Goal: Browse casually

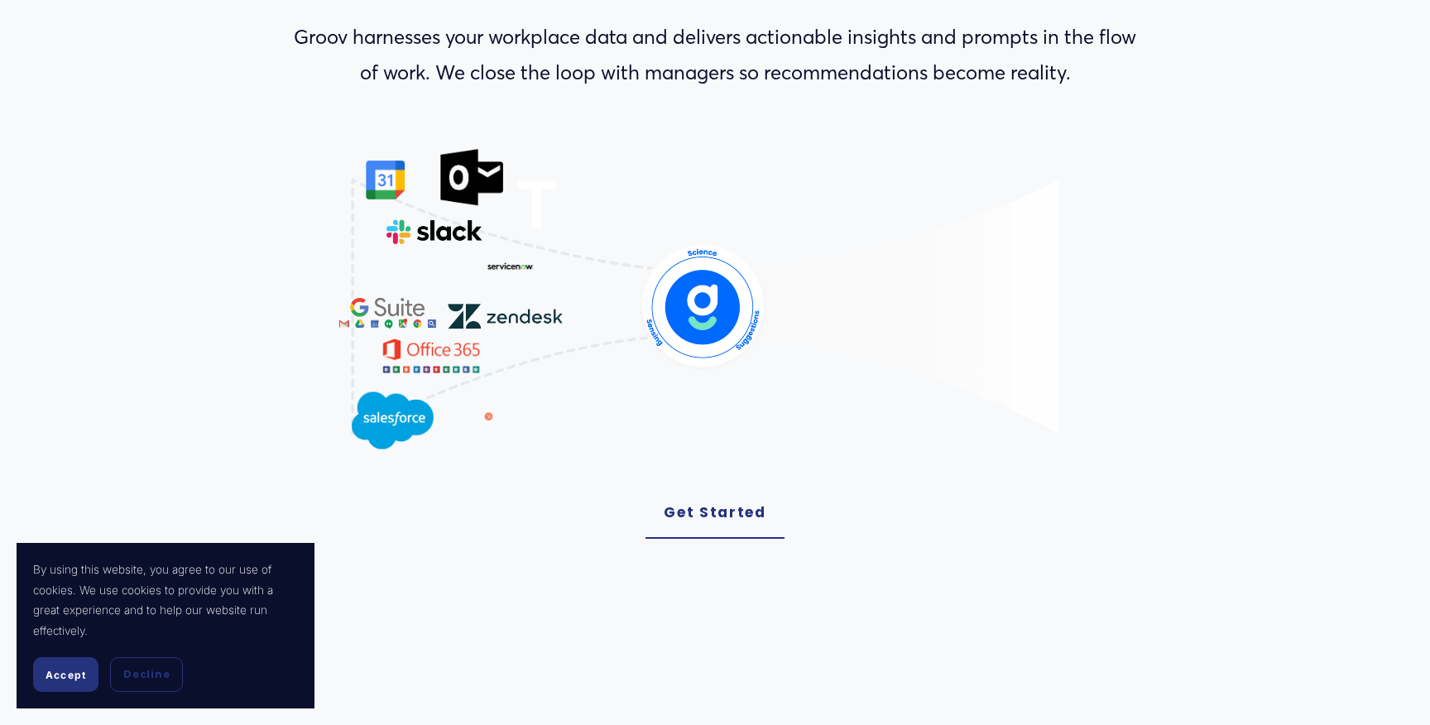
scroll to position [240, 0]
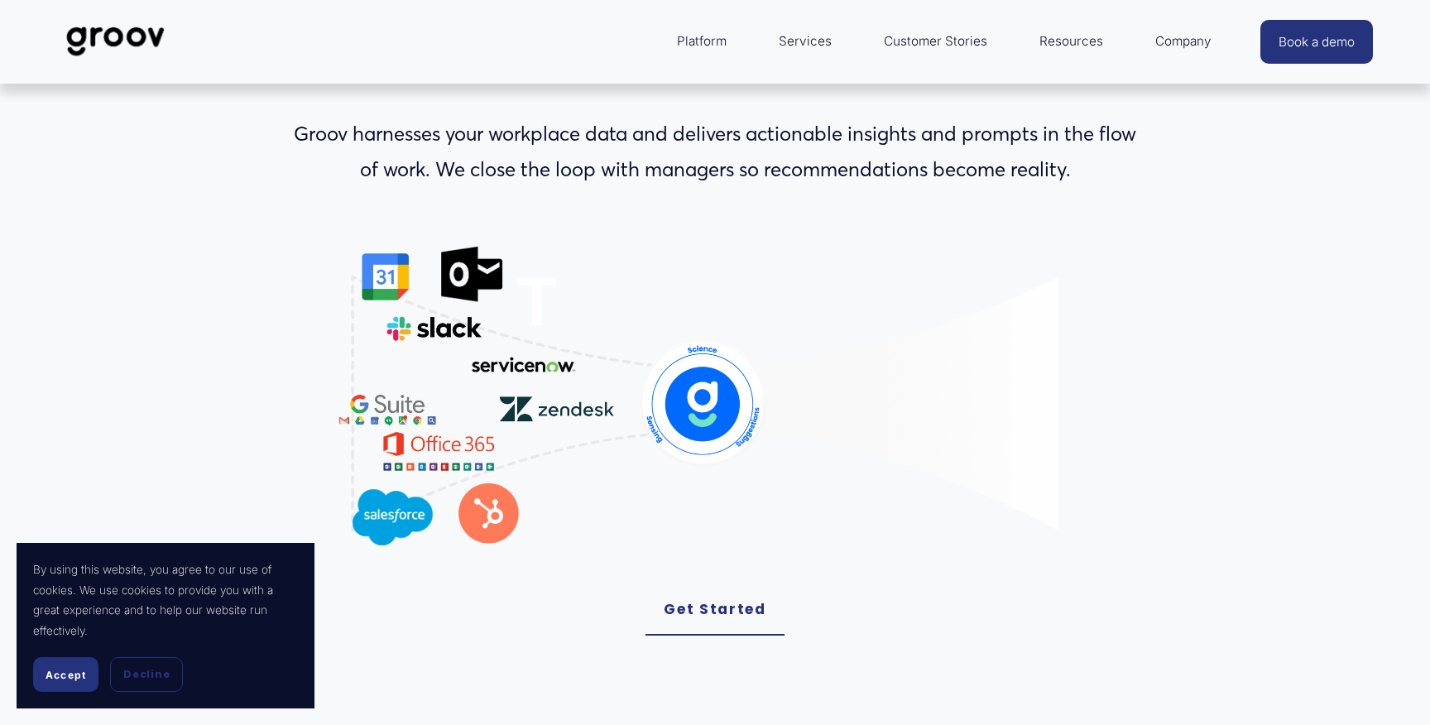
click at [410, 415] on image "Lottie animation" at bounding box center [387, 410] width 108 height 60
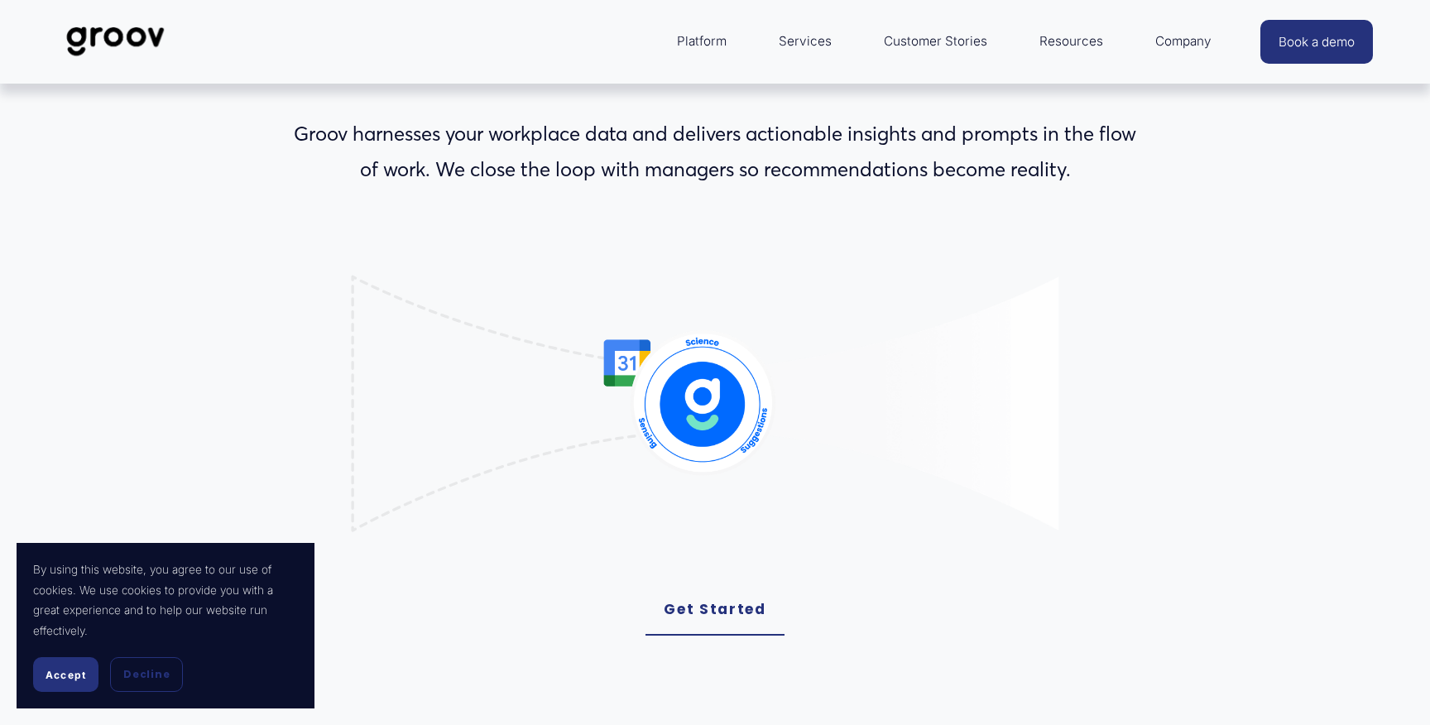
click at [620, 378] on image "Lottie animation" at bounding box center [703, 399] width 237 height 133
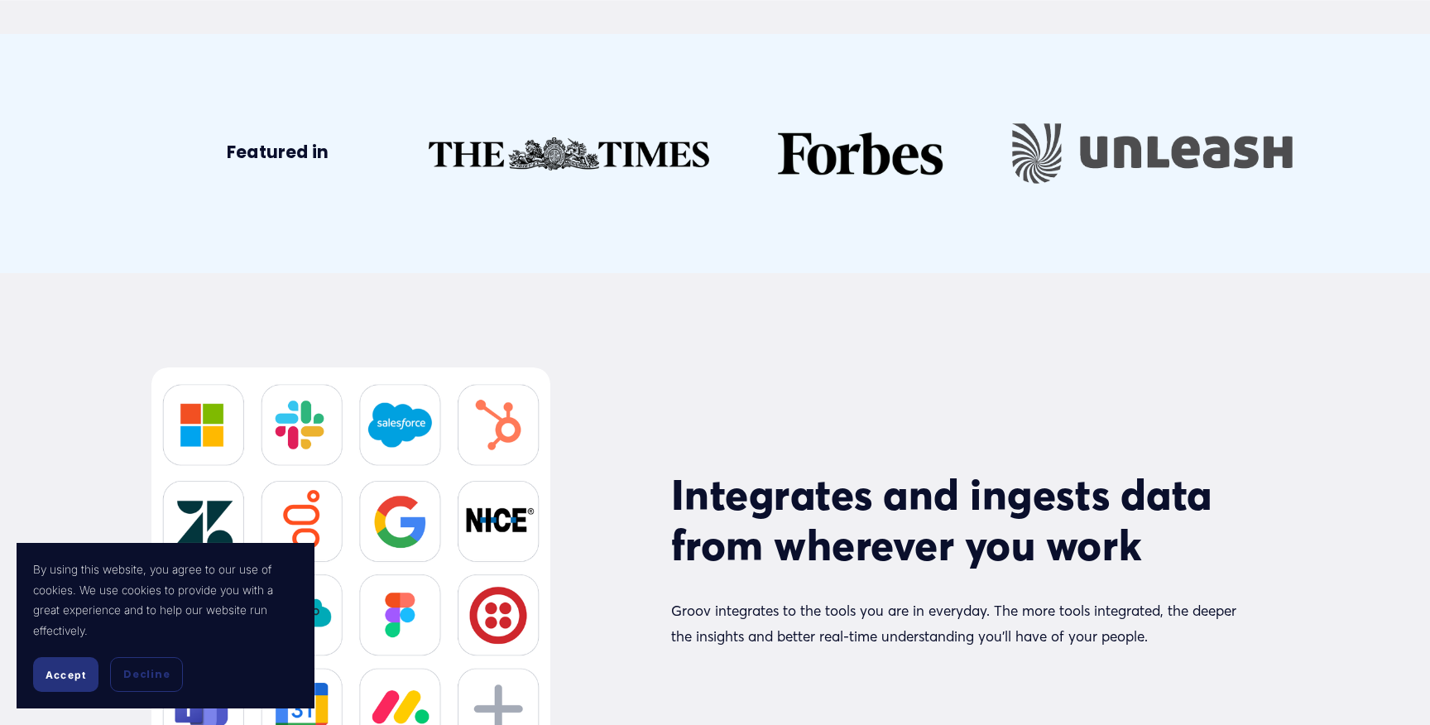
scroll to position [7558, 0]
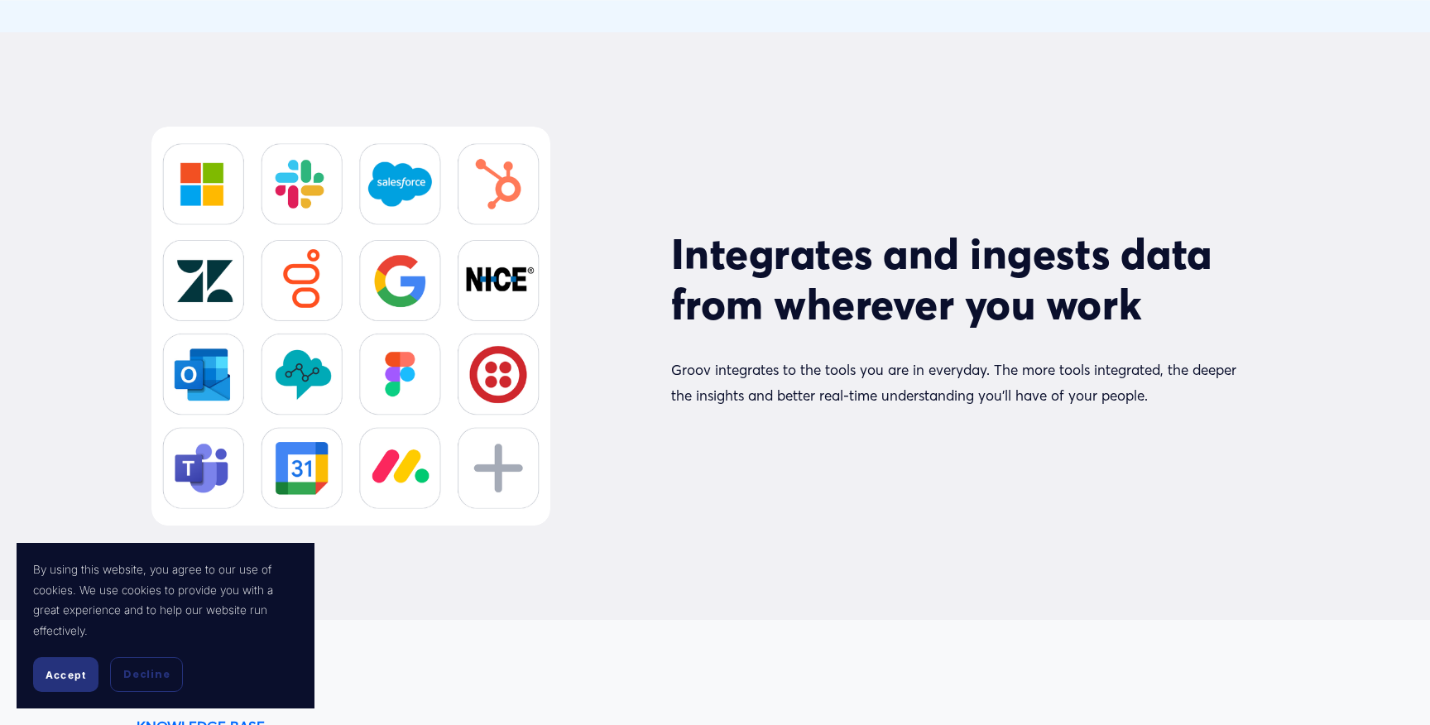
click at [395, 269] on div at bounding box center [350, 326] width 399 height 399
click at [395, 281] on div at bounding box center [350, 326] width 399 height 399
drag, startPoint x: 395, startPoint y: 281, endPoint x: 546, endPoint y: 388, distance: 185.7
click at [546, 388] on div at bounding box center [350, 326] width 399 height 399
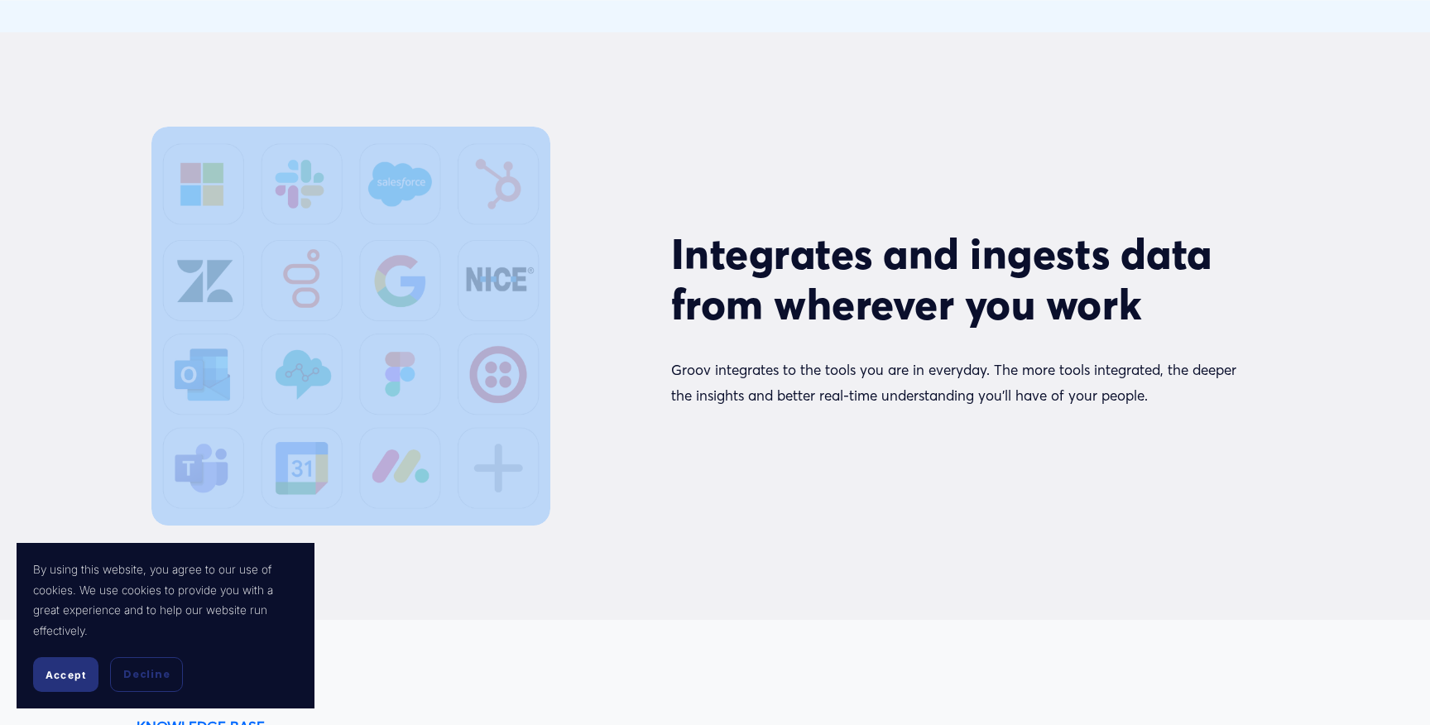
drag, startPoint x: 555, startPoint y: 468, endPoint x: 310, endPoint y: 137, distance: 411.1
click at [211, 101] on div "Integrates and ingests data from wherever you work Groov integrates to the tool…" at bounding box center [715, 326] width 1430 height 588
click at [467, 184] on div at bounding box center [350, 326] width 399 height 399
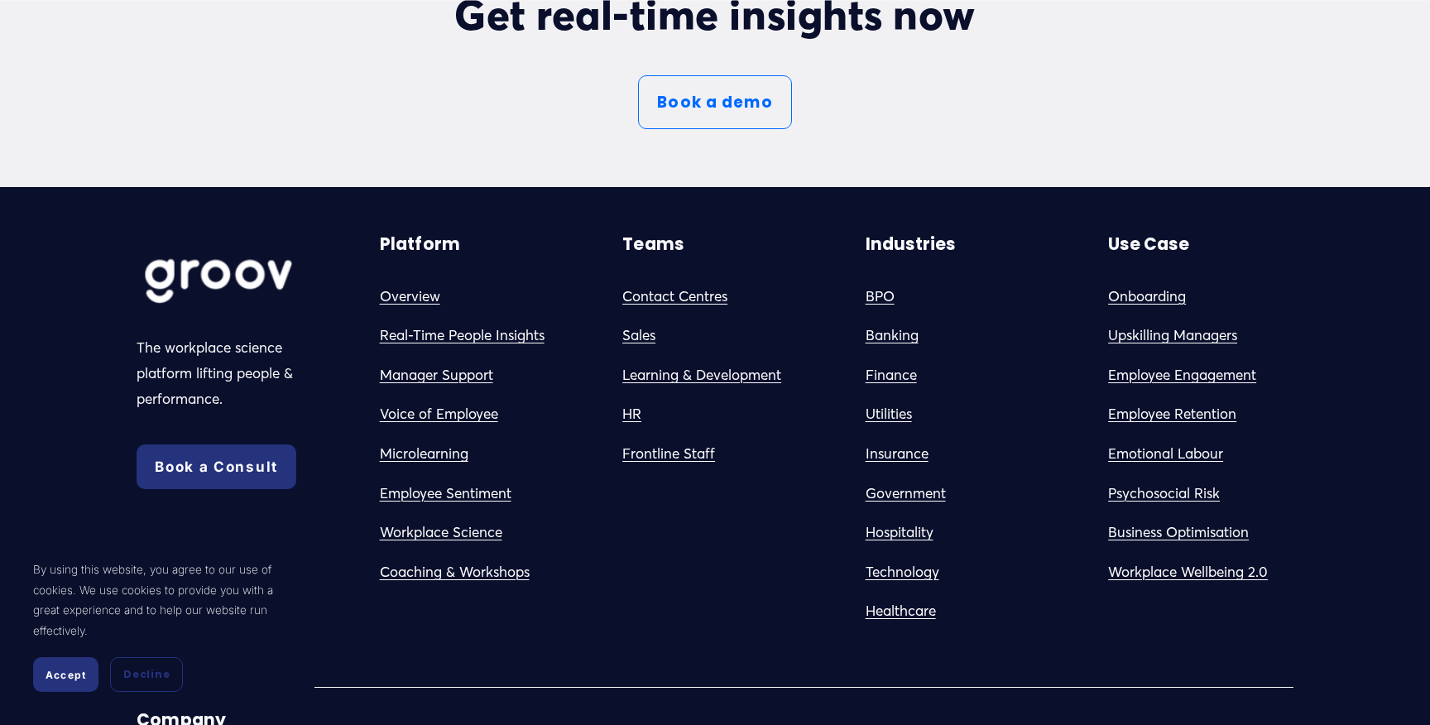
scroll to position [9350, 0]
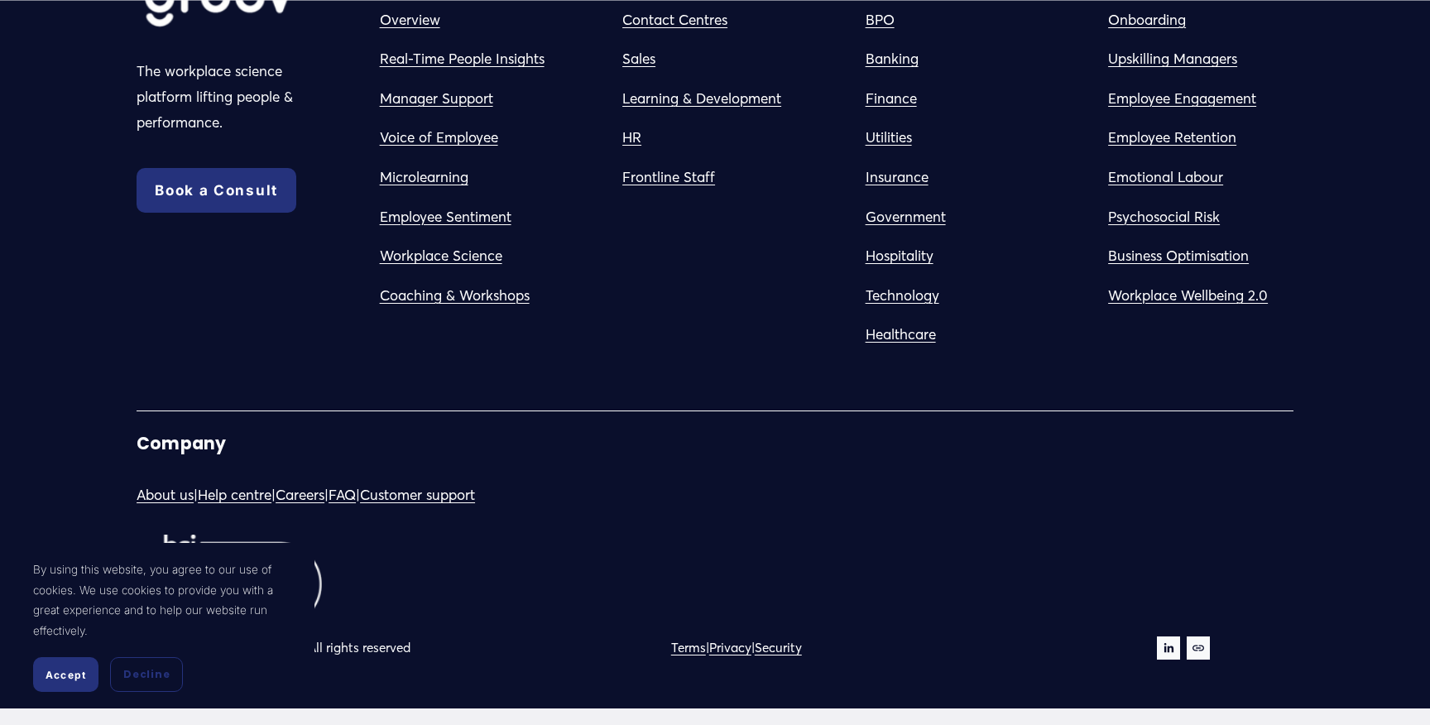
click at [36, 659] on button "Accept" at bounding box center [65, 674] width 65 height 35
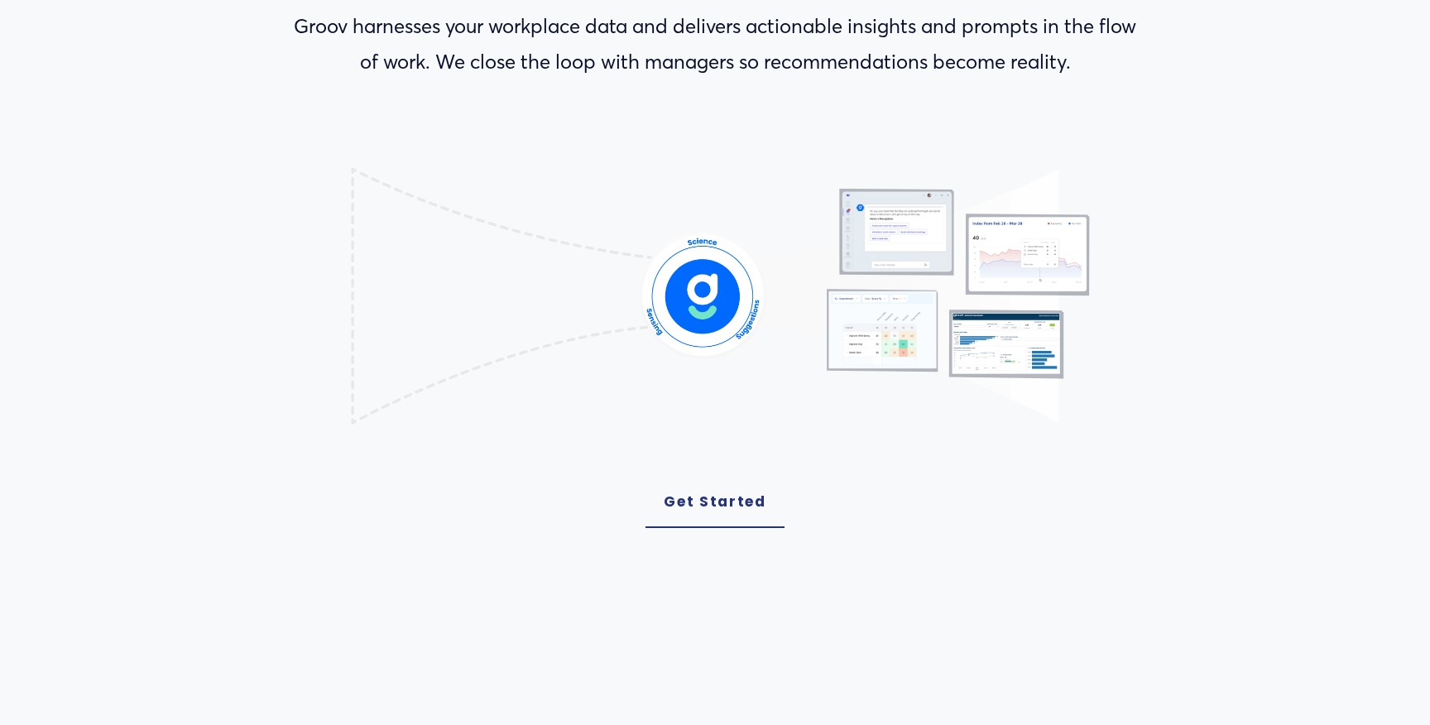
scroll to position [0, 0]
